Goal: Transaction & Acquisition: Purchase product/service

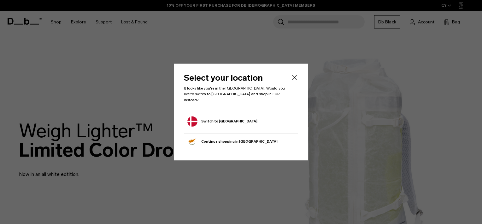
click at [228, 119] on button "Switch to Denmark" at bounding box center [223, 121] width 70 height 10
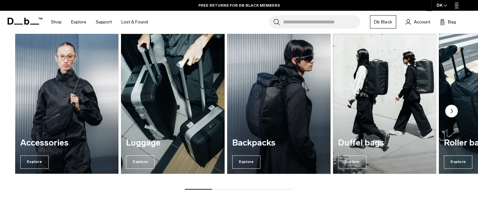
scroll to position [505, 0]
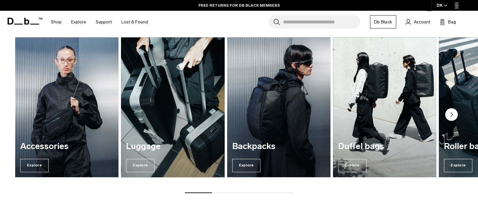
click at [176, 103] on img "2 / 7" at bounding box center [172, 107] width 106 height 144
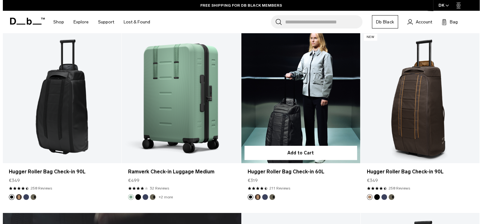
scroll to position [1782, 0]
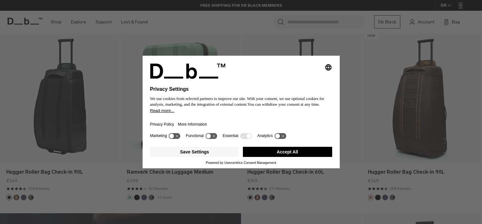
click at [283, 155] on button "Accept All" at bounding box center [287, 151] width 89 height 10
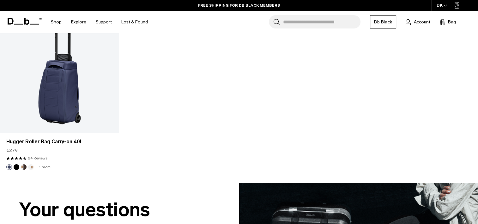
scroll to position [2778, 0]
